Goal: Information Seeking & Learning: Learn about a topic

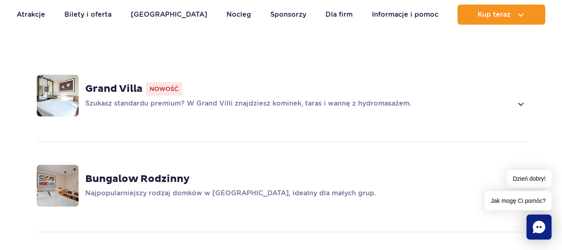
scroll to position [626, 0]
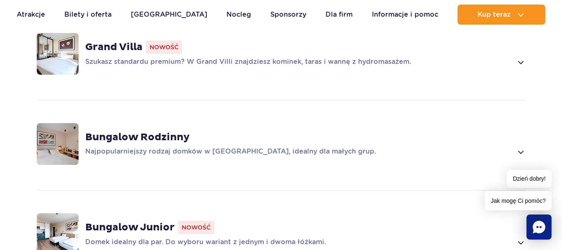
click at [184, 131] on strong "Bungalow Rodzinny" at bounding box center [137, 137] width 104 height 13
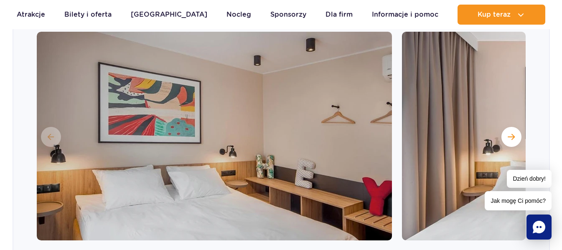
scroll to position [550, 0]
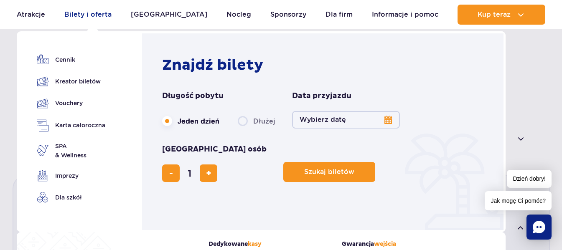
click at [87, 14] on link "Bilety i oferta" at bounding box center [87, 15] width 47 height 20
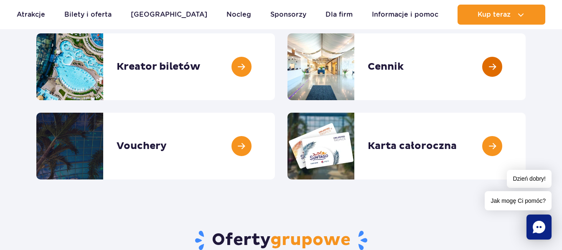
click at [525, 65] on link at bounding box center [525, 66] width 0 height 67
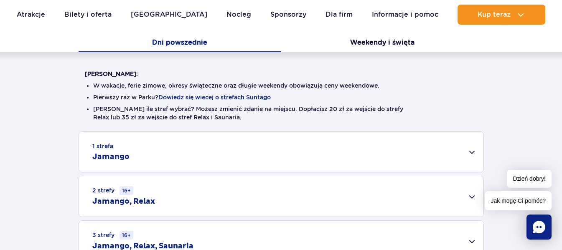
scroll to position [167, 0]
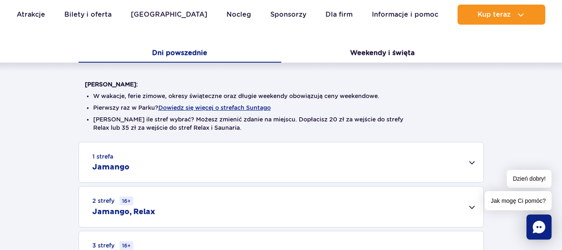
click at [129, 158] on div "1 strefa Jamango" at bounding box center [281, 162] width 404 height 40
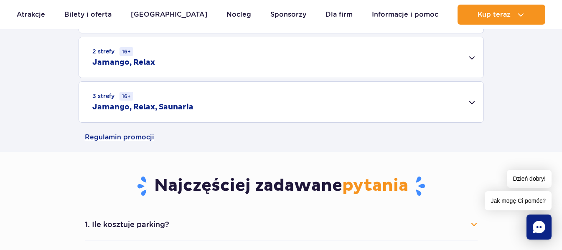
scroll to position [626, 0]
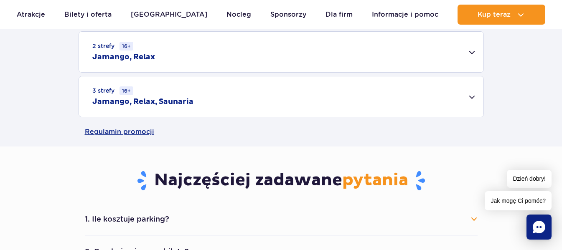
click at [203, 103] on div "3 strefy 16+ Jamango, Relax, Saunaria" at bounding box center [281, 96] width 404 height 41
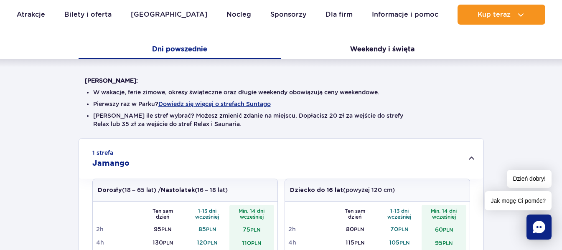
scroll to position [167, 0]
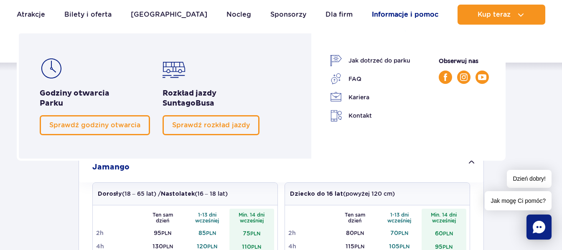
click at [416, 18] on link "Informacje i pomoc" at bounding box center [405, 15] width 66 height 20
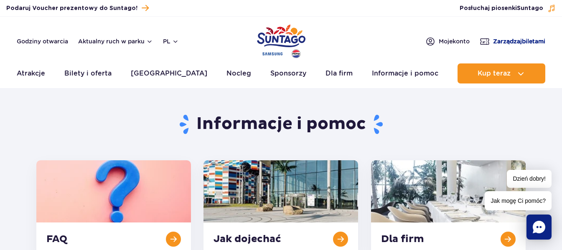
click at [533, 41] on span "Zarządzaj biletami" at bounding box center [519, 41] width 52 height 8
click at [226, 76] on link "Nocleg" at bounding box center [238, 73] width 25 height 20
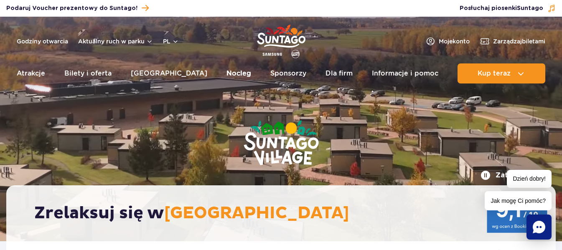
click at [226, 74] on link "Nocleg" at bounding box center [238, 73] width 25 height 20
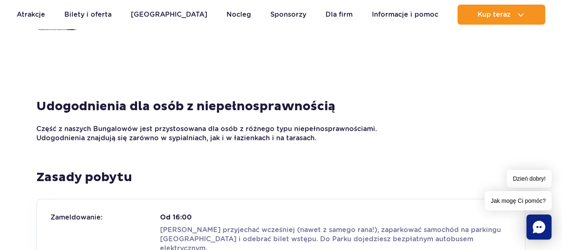
scroll to position [710, 0]
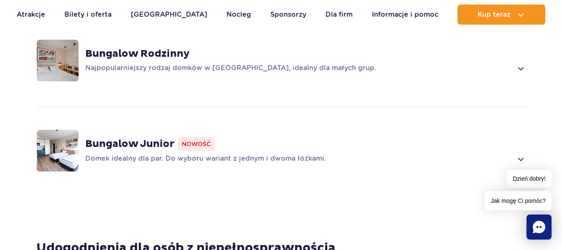
click at [195, 137] on span "Nowość" at bounding box center [196, 143] width 36 height 13
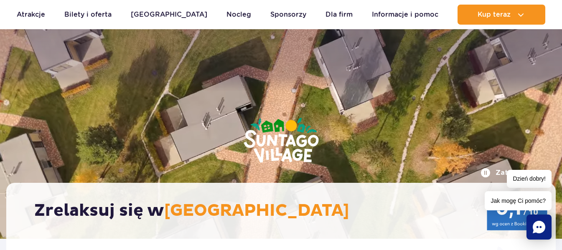
scroll to position [0, 0]
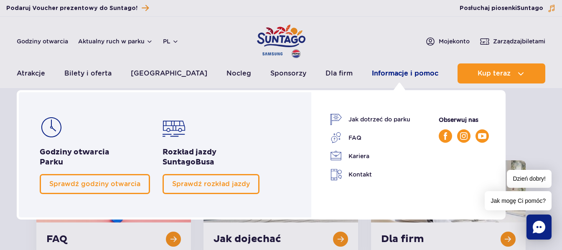
click at [388, 70] on link "Informacje i pomoc" at bounding box center [405, 73] width 66 height 20
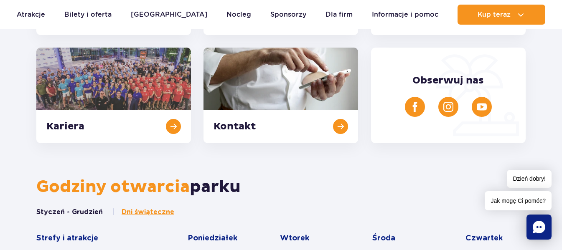
scroll to position [209, 0]
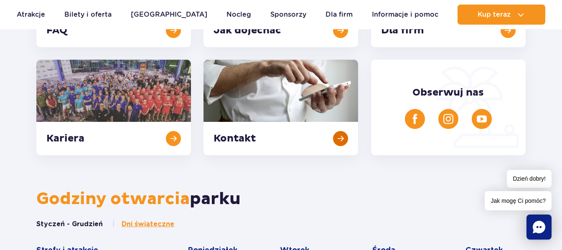
click at [251, 135] on link at bounding box center [280, 108] width 154 height 96
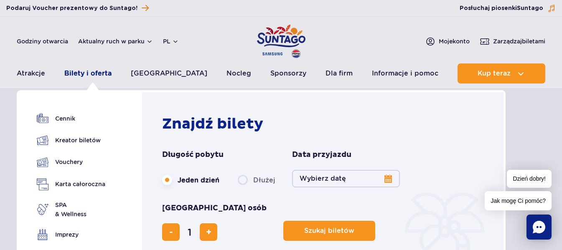
click at [102, 74] on link "Bilety i oferta" at bounding box center [87, 73] width 47 height 20
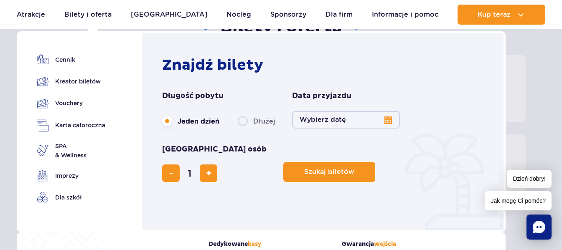
scroll to position [84, 0]
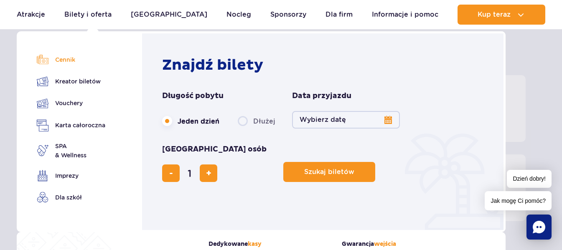
click at [69, 59] on link "Cennik" at bounding box center [71, 60] width 68 height 12
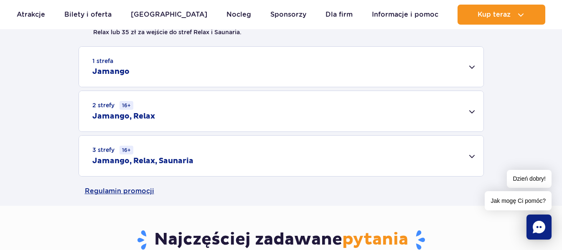
scroll to position [292, 0]
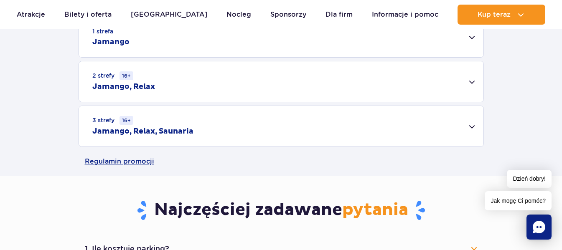
click at [143, 86] on h2 "Jamango, Relax" at bounding box center [123, 87] width 63 height 10
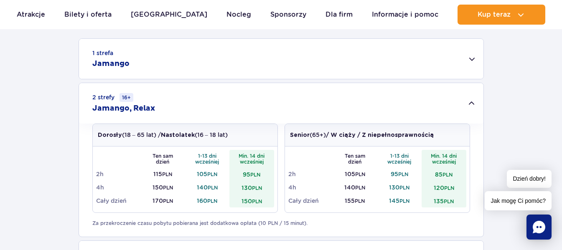
scroll to position [251, 0]
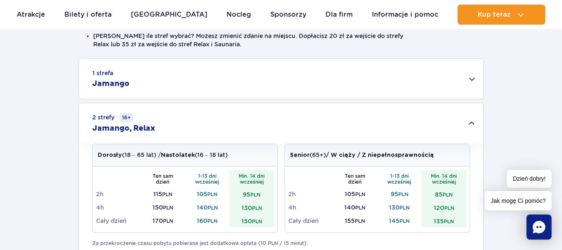
click at [108, 84] on h2 "Jamango" at bounding box center [110, 84] width 37 height 10
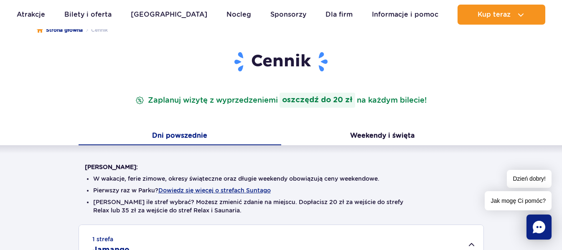
scroll to position [0, 0]
